Goal: Check status

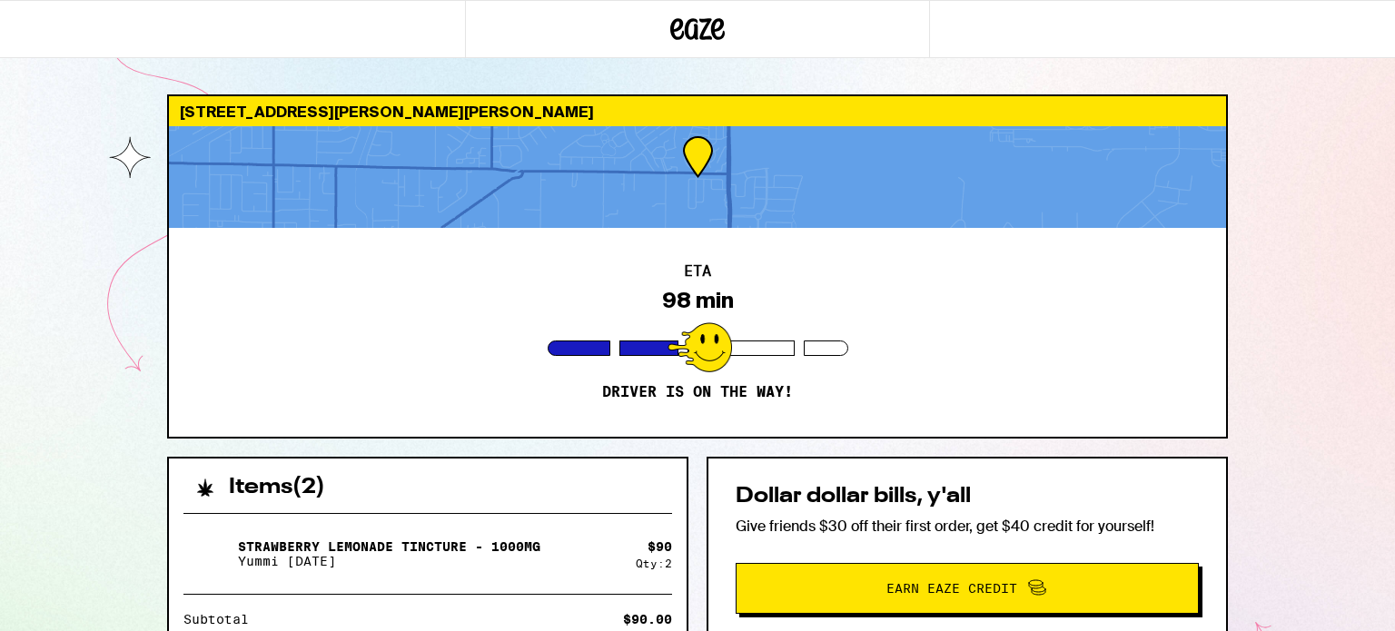
click at [827, 319] on div "ETA 98 min Driver is on the way!" at bounding box center [697, 332] width 1057 height 209
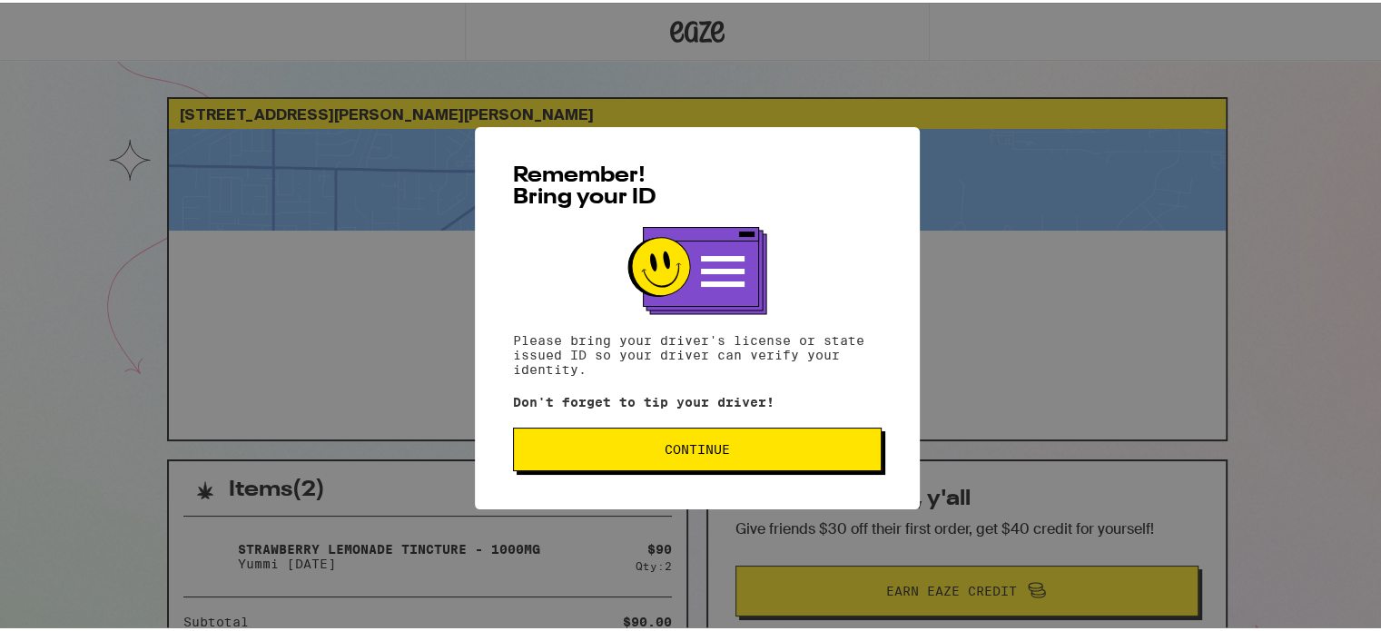
click at [710, 446] on span "Continue" at bounding box center [697, 446] width 65 height 13
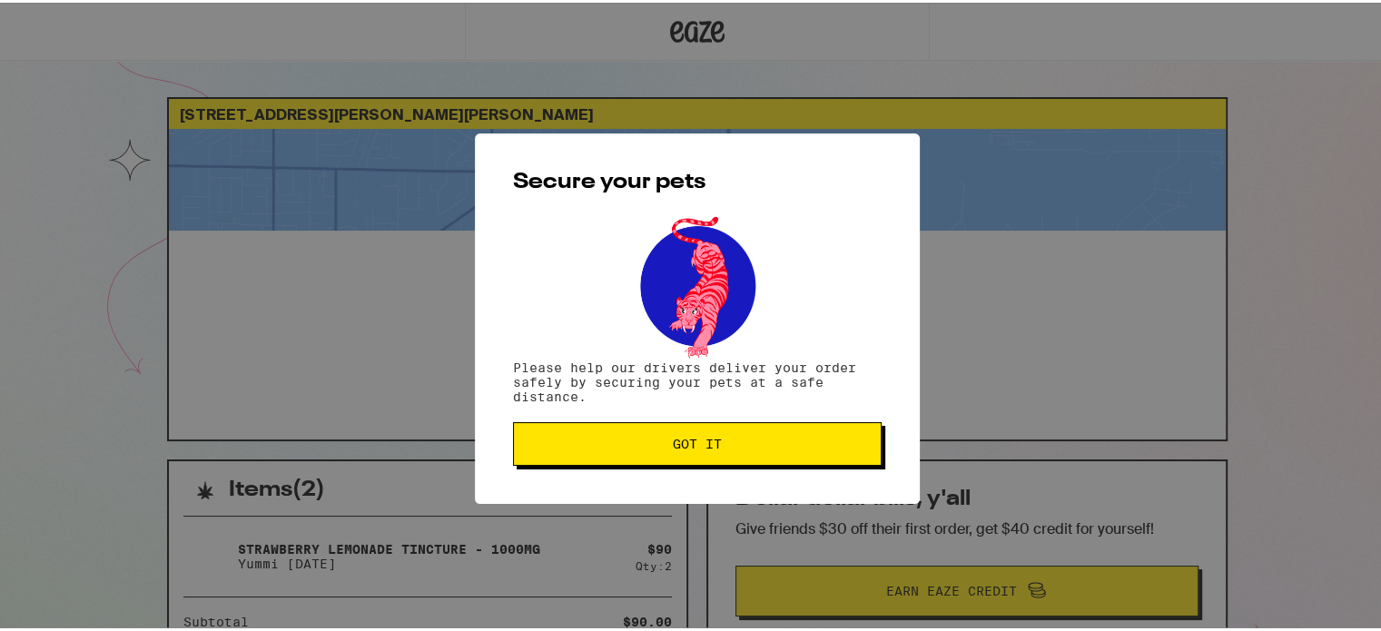
click at [710, 446] on span "Got it" at bounding box center [697, 441] width 49 height 13
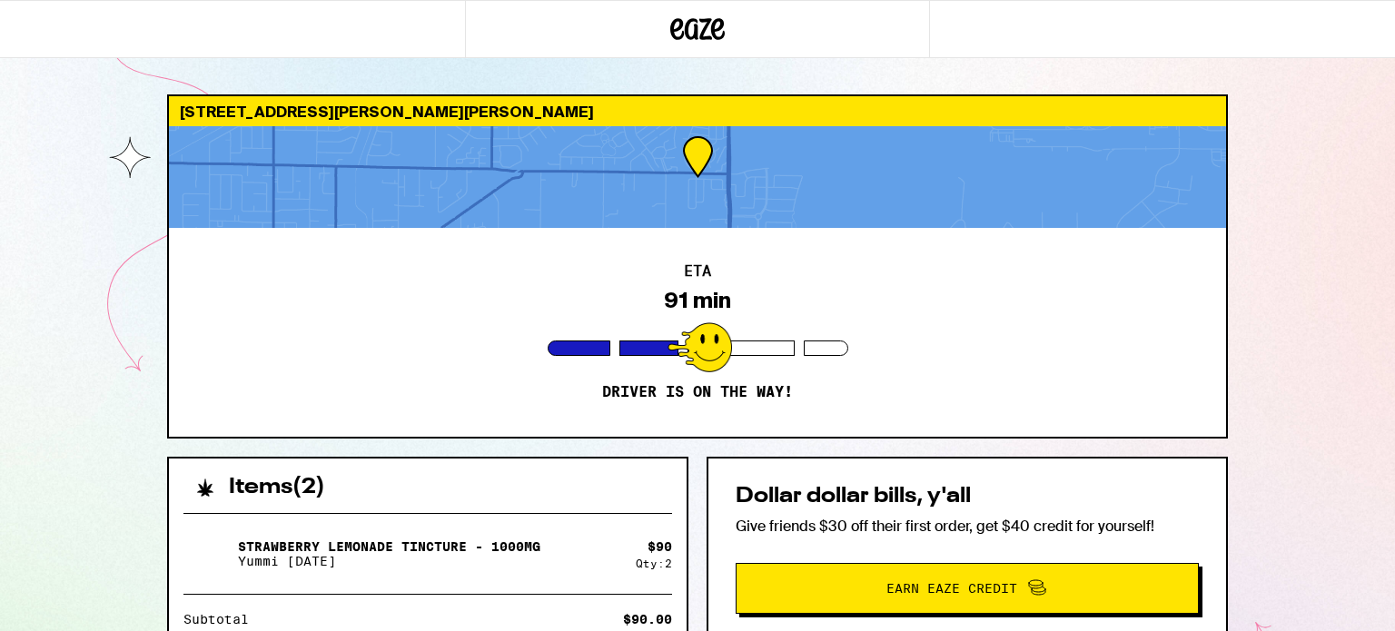
click at [710, 446] on div "[STREET_ADDRESS][PERSON_NAME][PERSON_NAME] ETA 91 min Driver is on the way! Ite…" at bounding box center [698, 542] width 1090 height 896
click at [710, 446] on div "[STREET_ADDRESS][PERSON_NAME][PERSON_NAME] ETA 90 min Driver is on the way! Ite…" at bounding box center [698, 542] width 1090 height 896
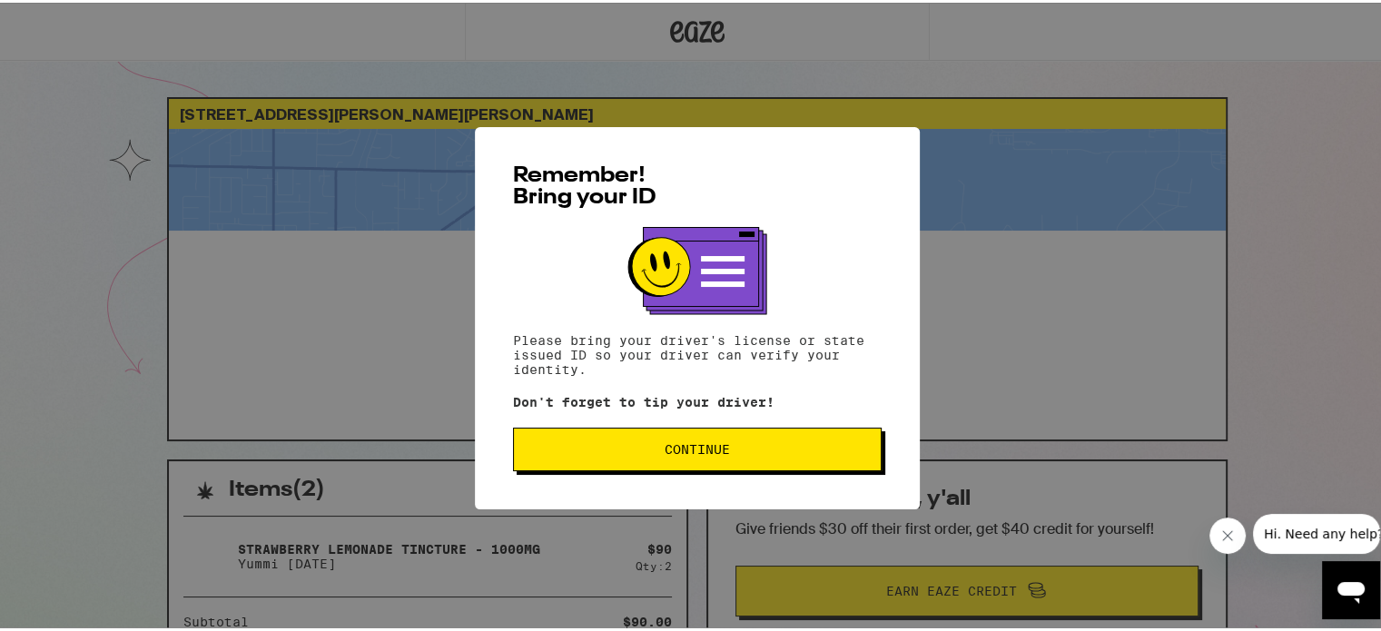
click at [710, 453] on span "Continue" at bounding box center [697, 446] width 65 height 13
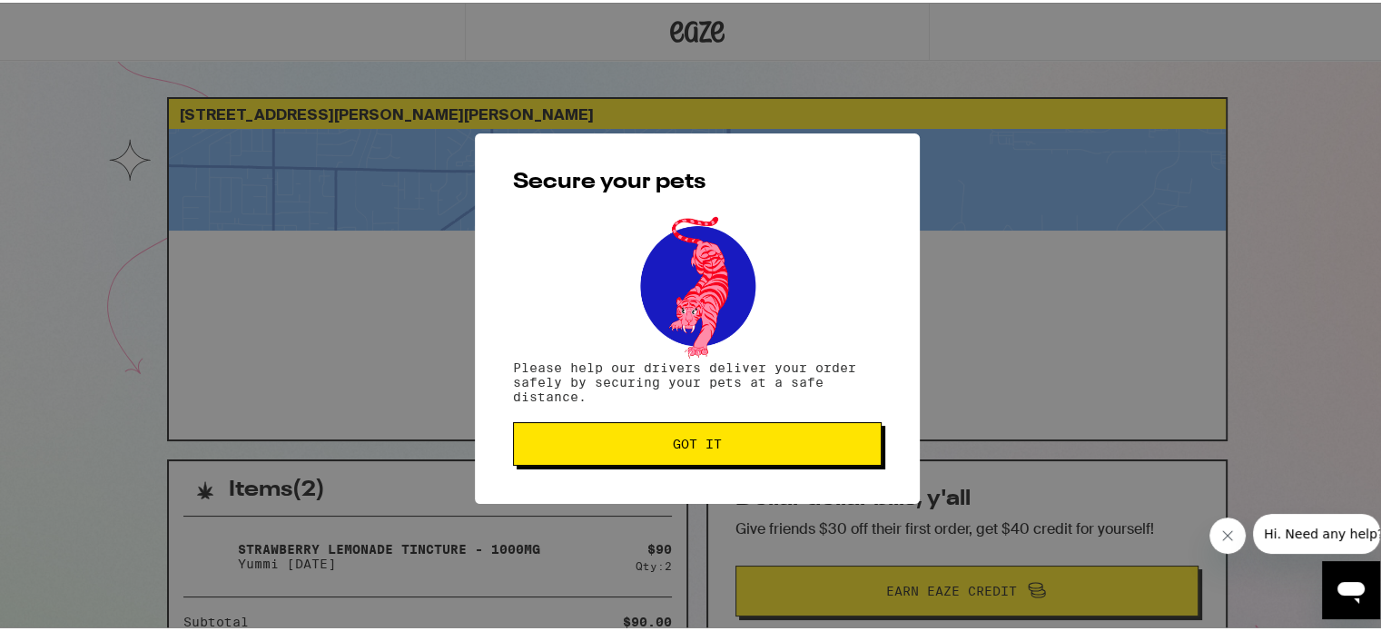
click at [710, 457] on button "Got it" at bounding box center [697, 442] width 369 height 44
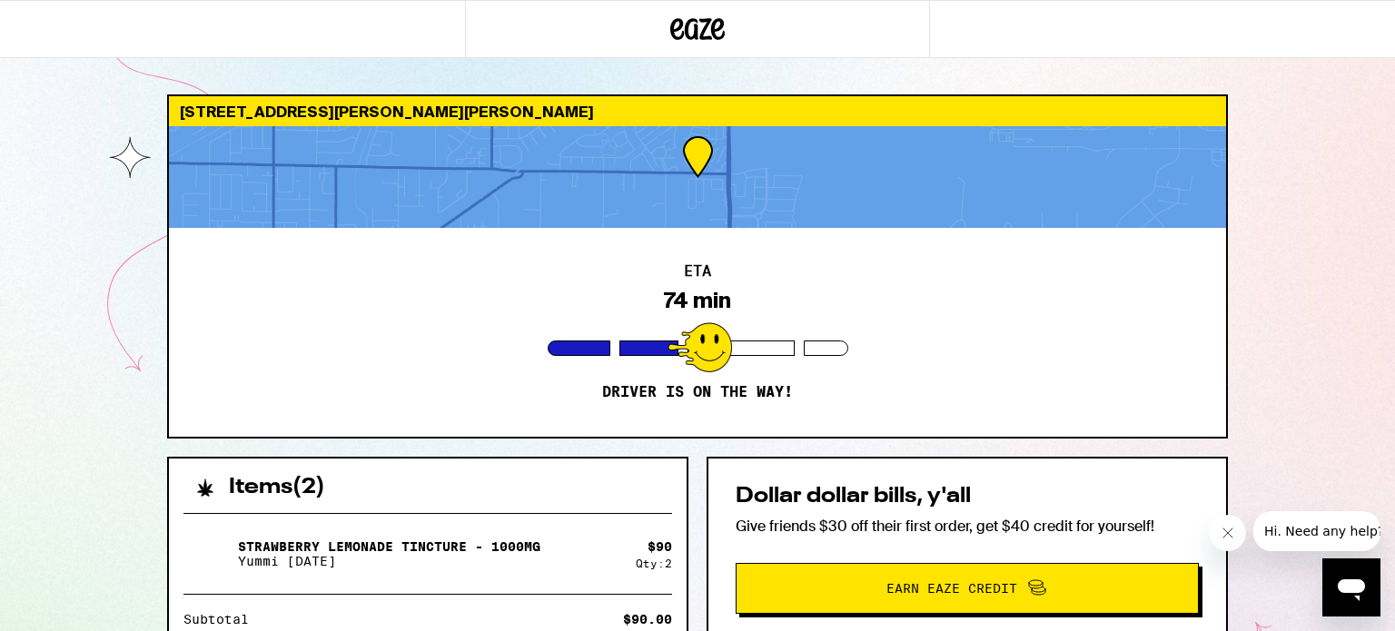
click at [764, 431] on div "ETA 74 min Driver is on the way!" at bounding box center [697, 332] width 1057 height 209
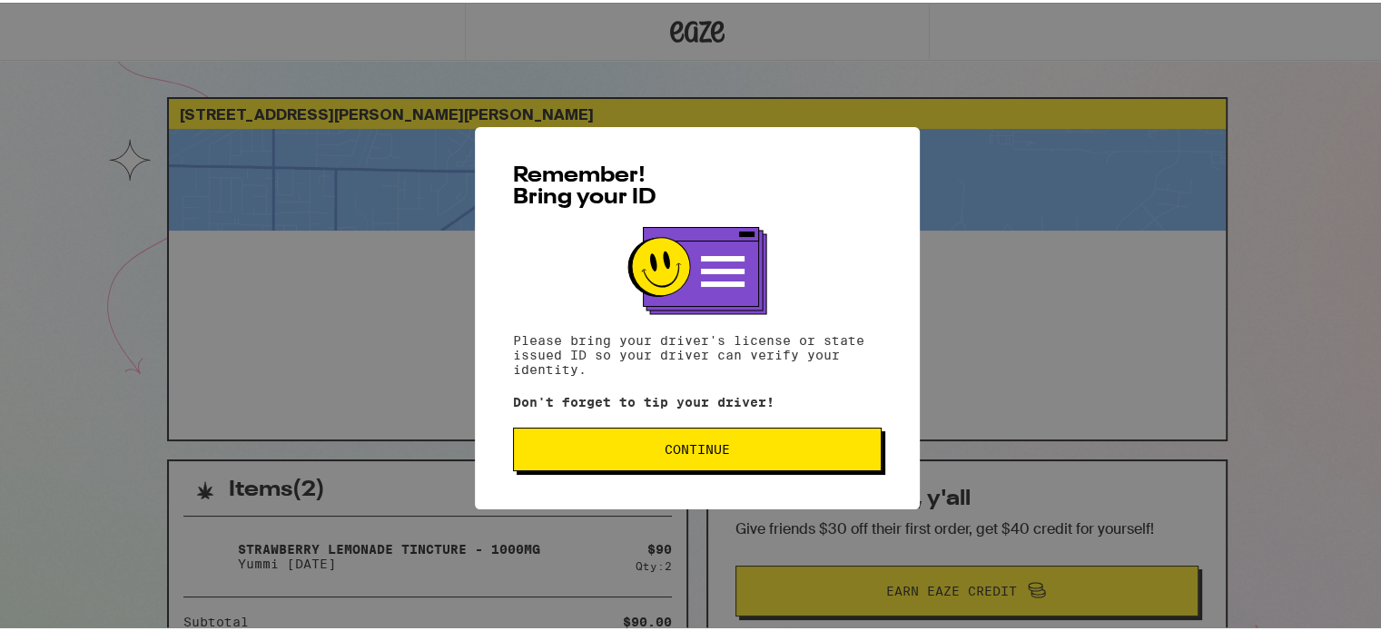
click at [692, 468] on button "Continue" at bounding box center [697, 447] width 369 height 44
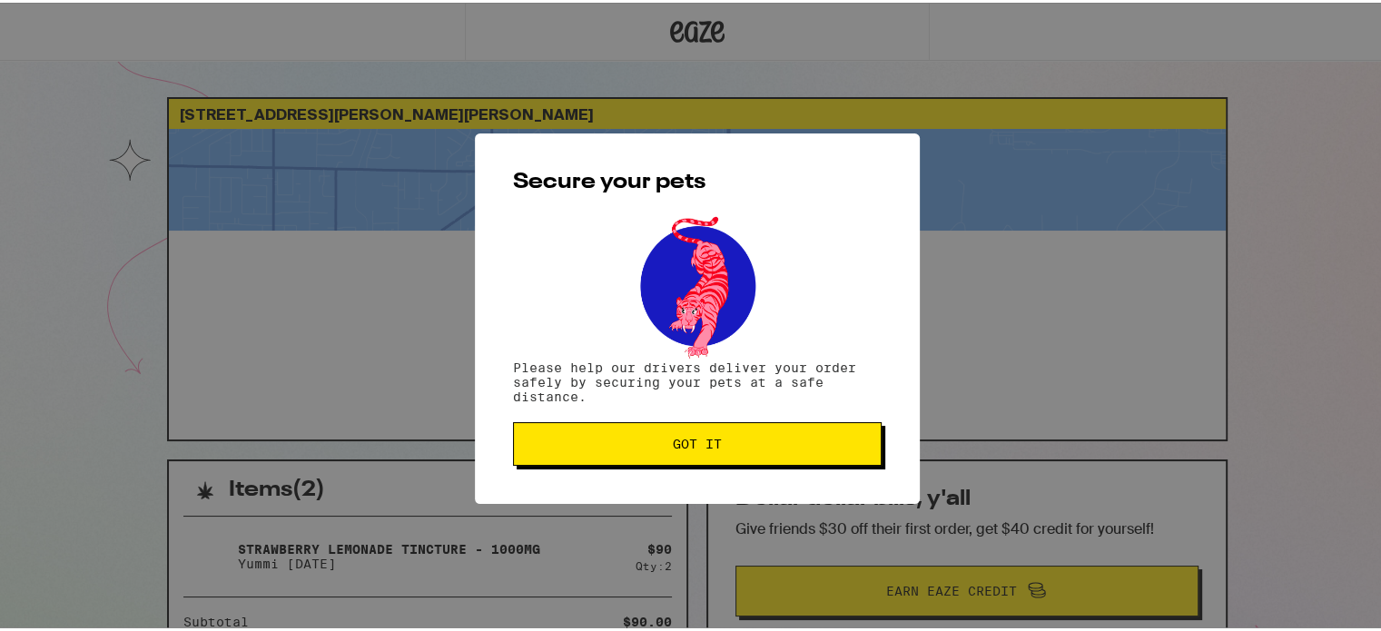
click at [693, 462] on button "Got it" at bounding box center [697, 442] width 369 height 44
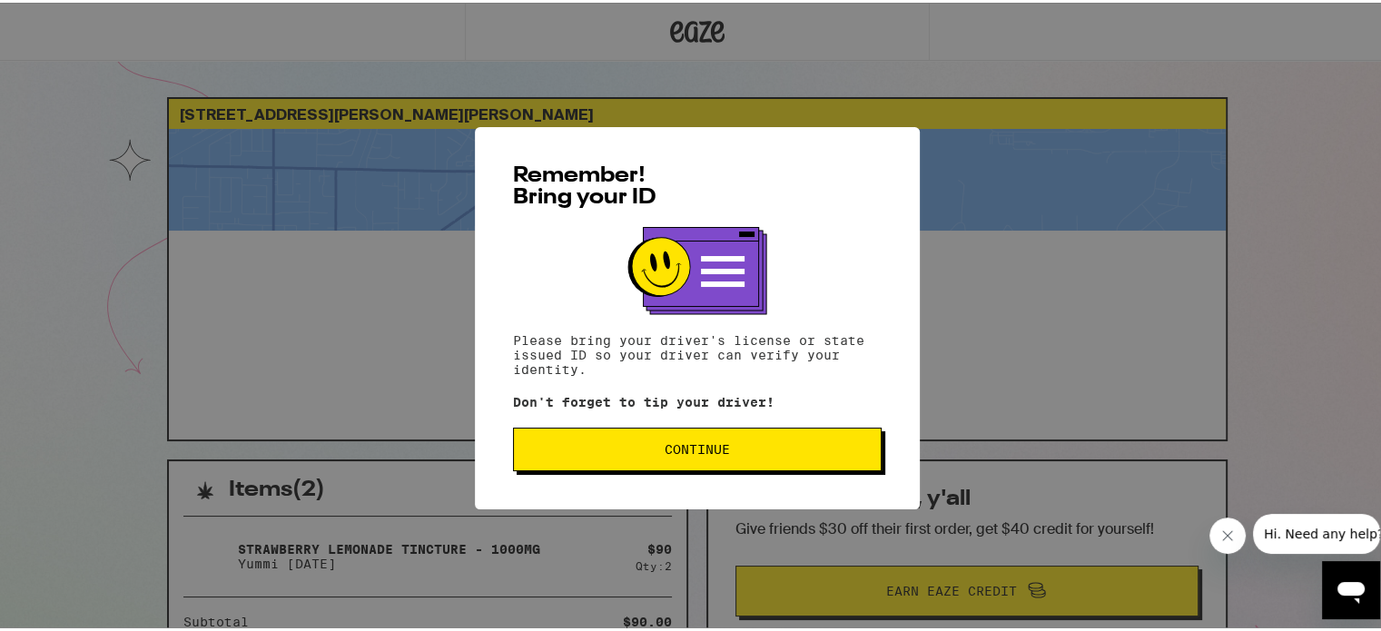
click at [675, 432] on button "Continue" at bounding box center [697, 447] width 369 height 44
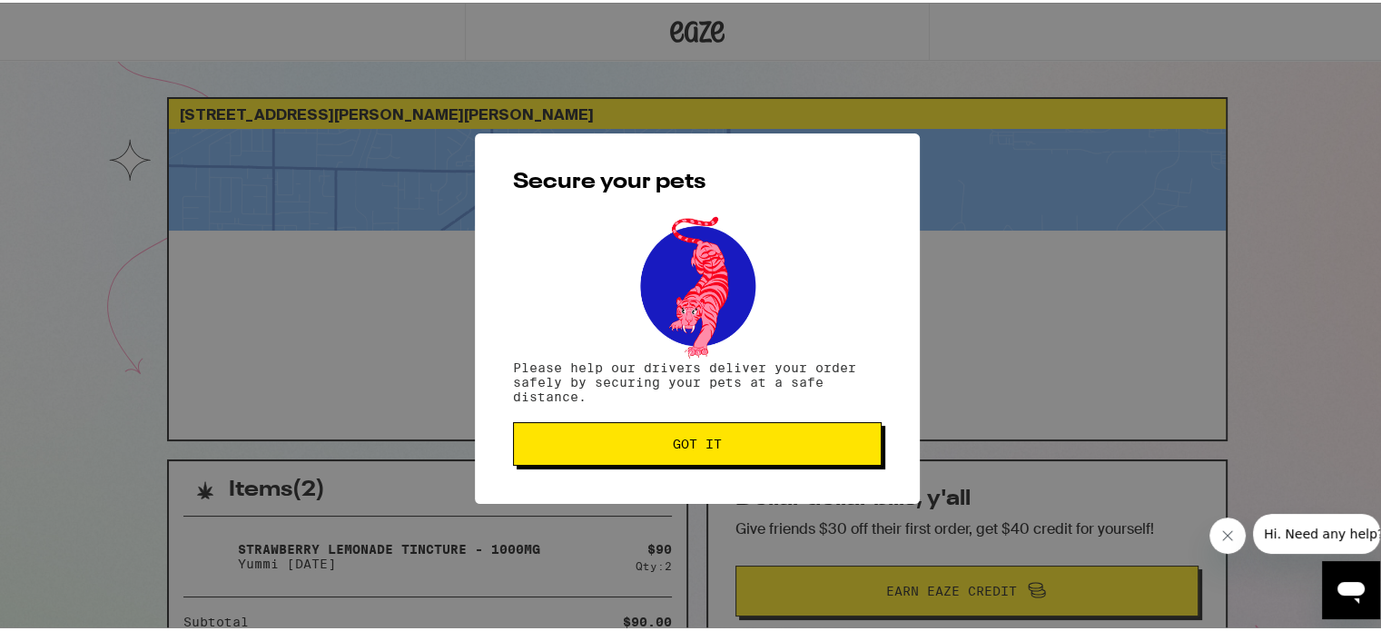
click at [675, 432] on button "Got it" at bounding box center [697, 442] width 369 height 44
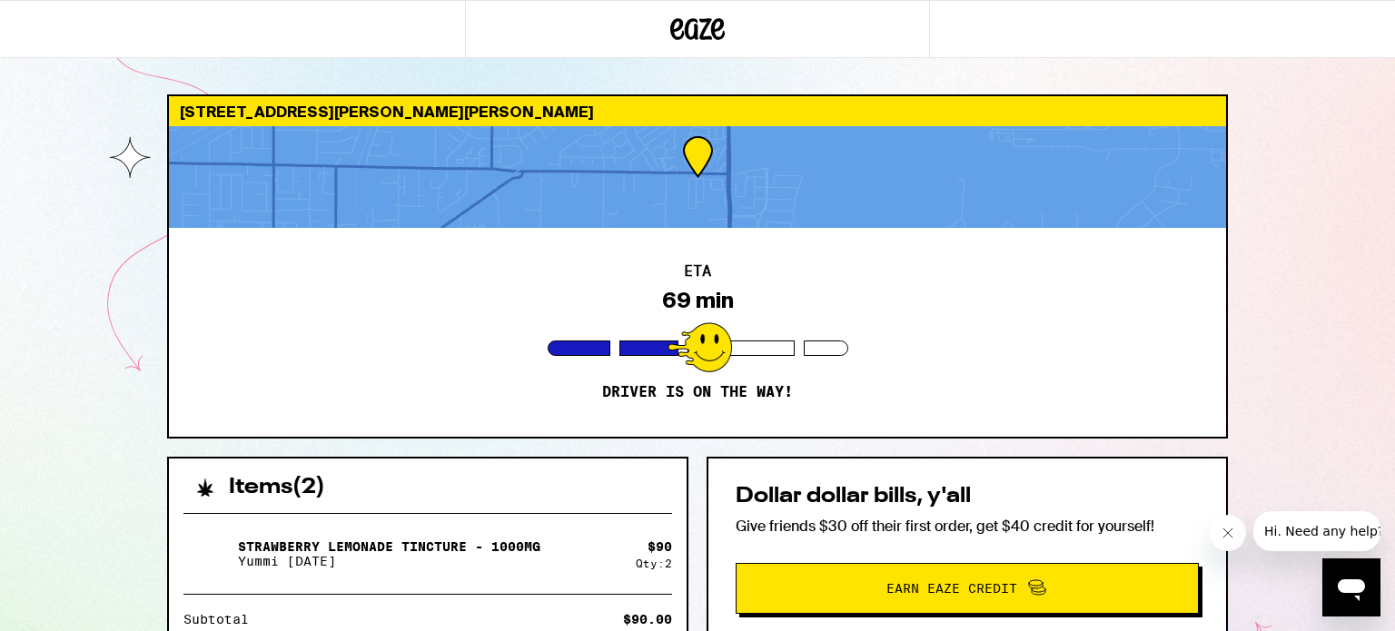
click at [675, 432] on div "ETA 69 min Driver is on the way!" at bounding box center [697, 332] width 1057 height 209
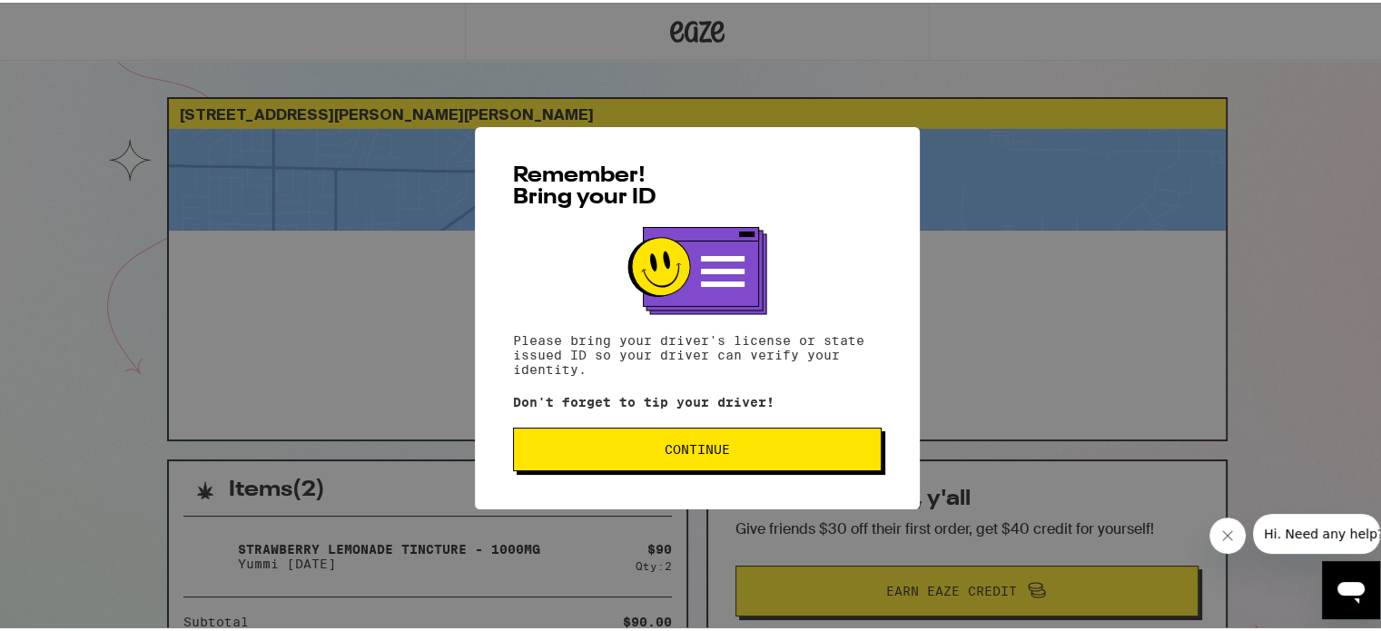
click at [710, 442] on span "Continue" at bounding box center [697, 446] width 65 height 13
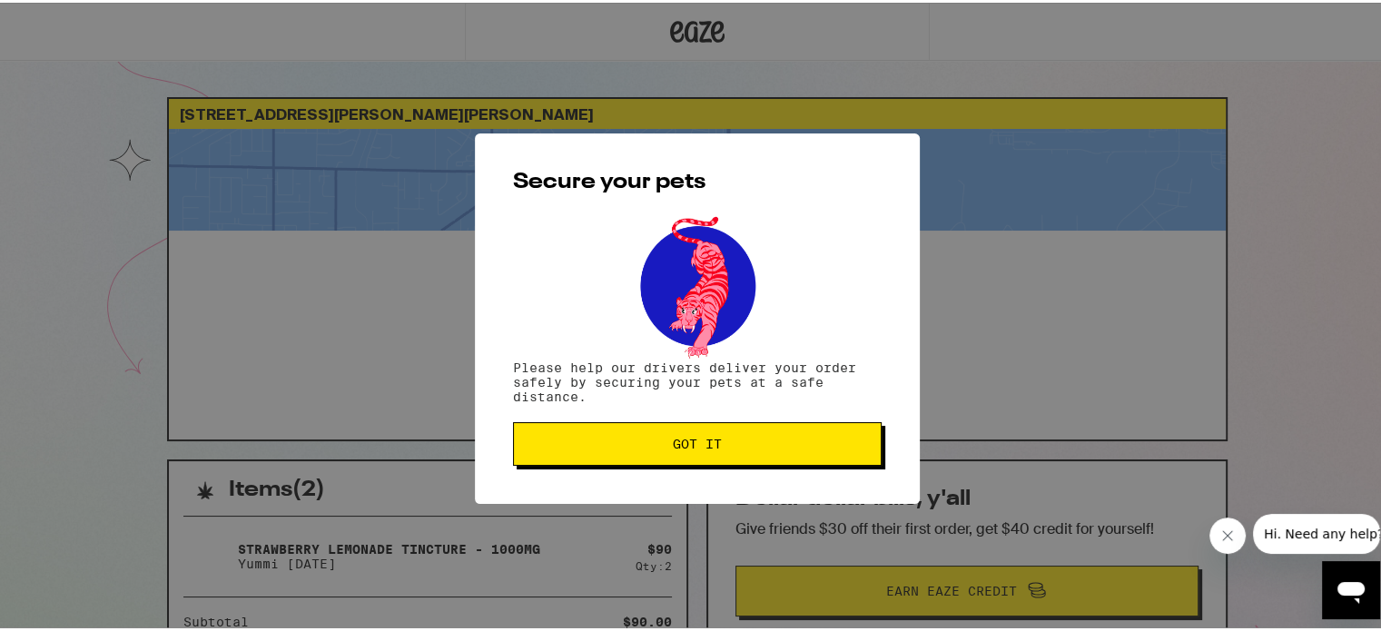
click at [710, 442] on span "Got it" at bounding box center [697, 441] width 49 height 13
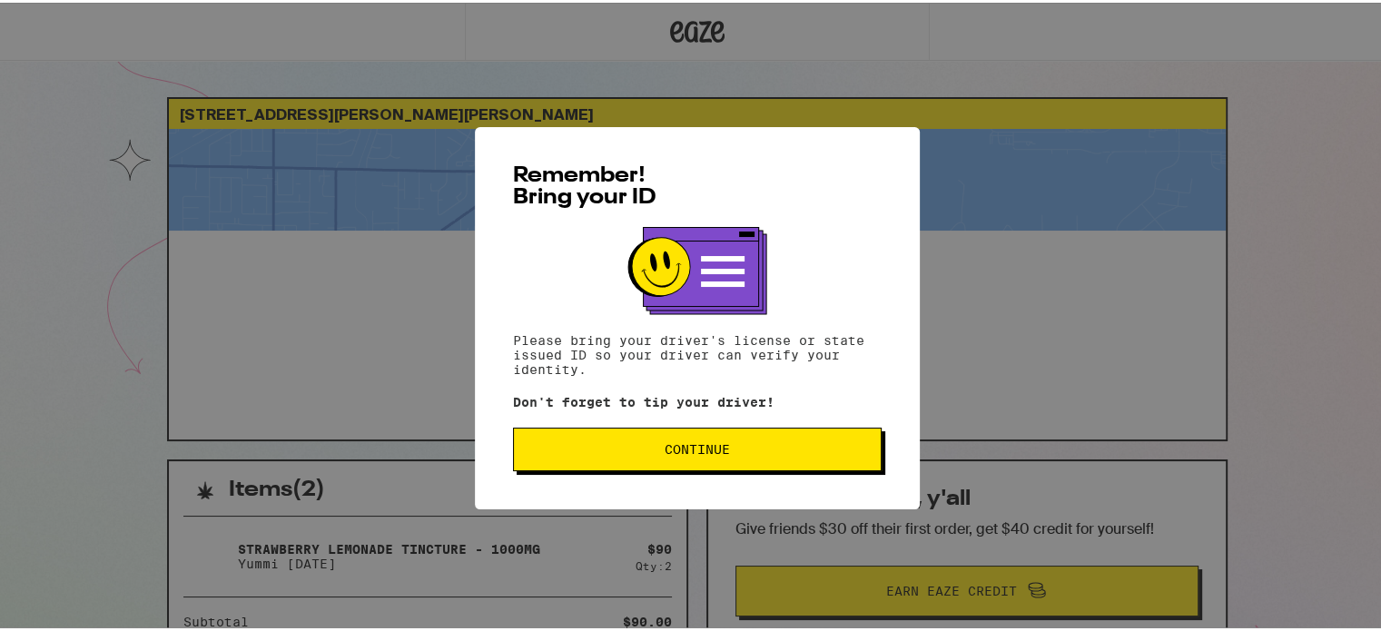
click at [725, 424] on div "Remember! Bring your ID Please bring your driver's license or state issued ID s…" at bounding box center [697, 315] width 445 height 382
click at [712, 433] on button "Continue" at bounding box center [697, 447] width 369 height 44
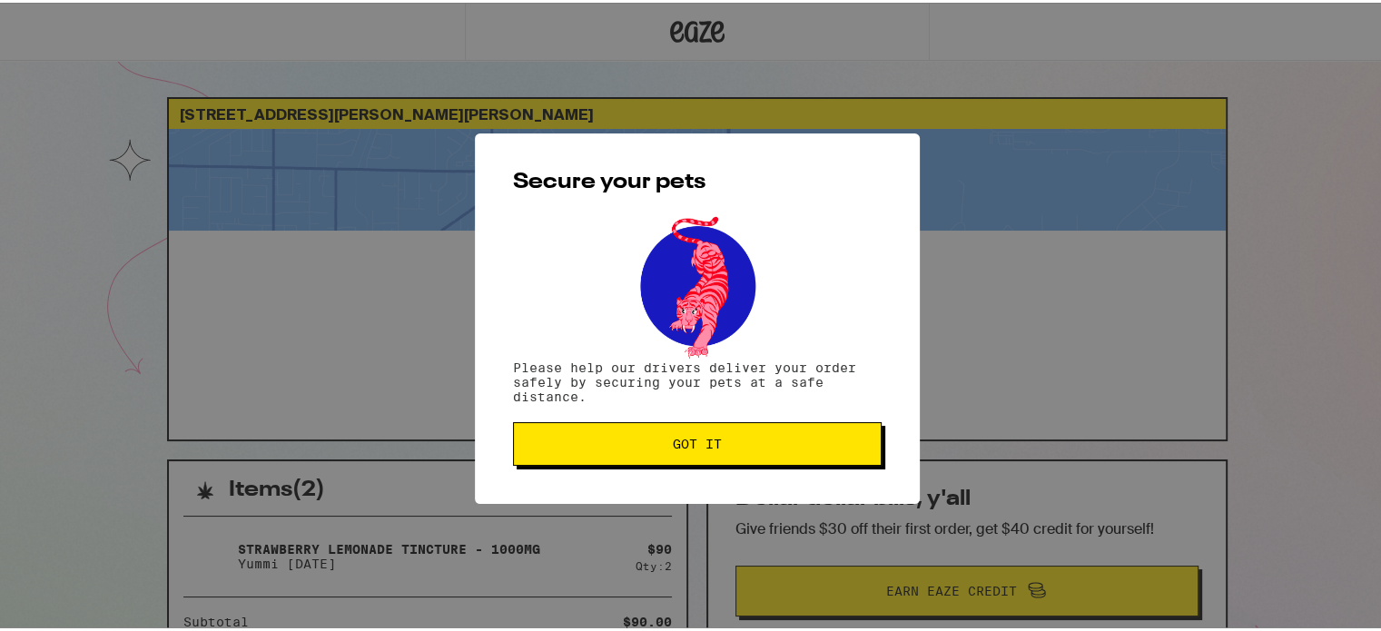
click at [712, 433] on button "Got it" at bounding box center [697, 442] width 369 height 44
